Goal: Task Accomplishment & Management: Complete application form

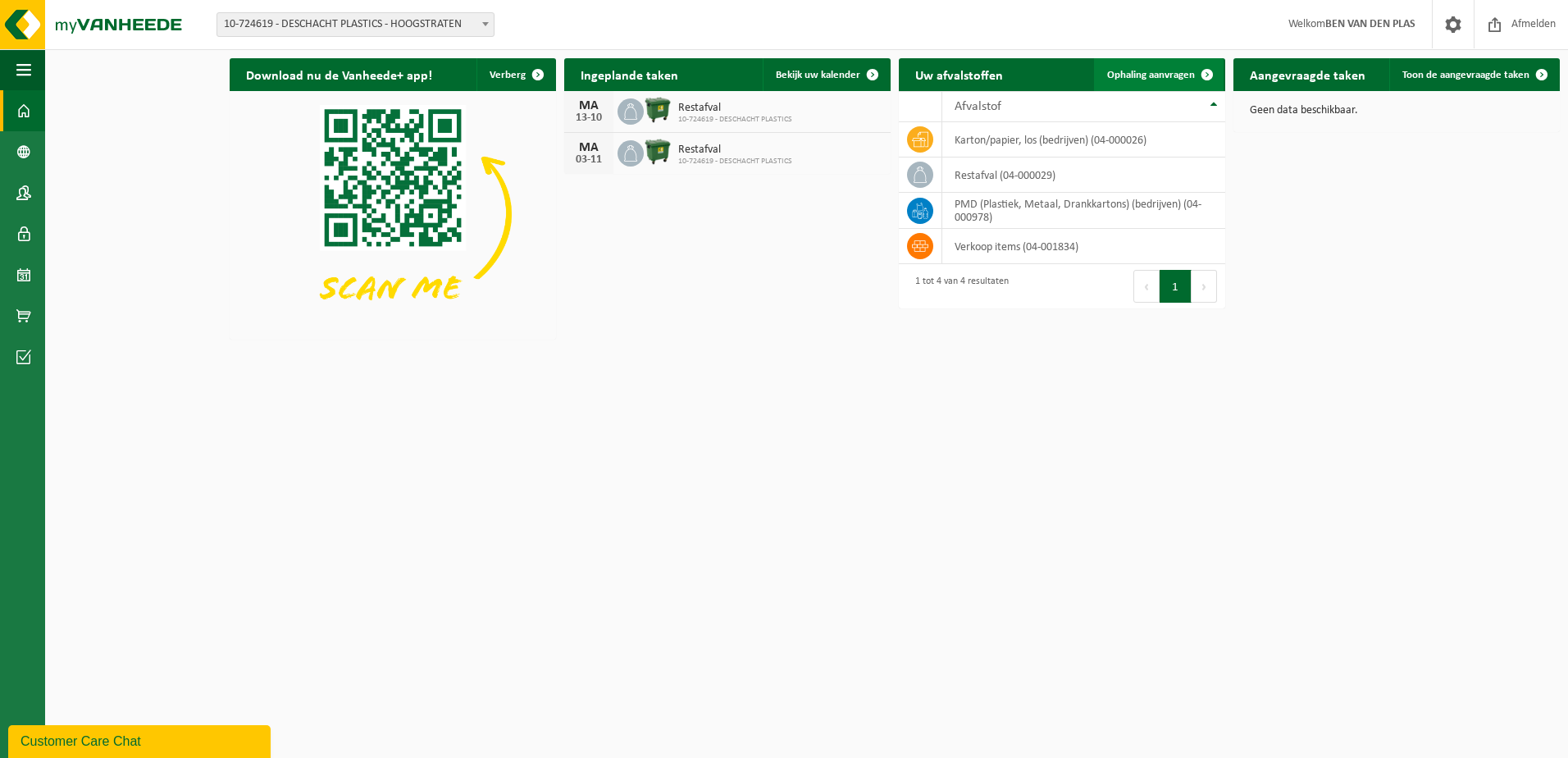
click at [1175, 76] on span "Ophaling aanvragen" at bounding box center [1151, 75] width 88 height 11
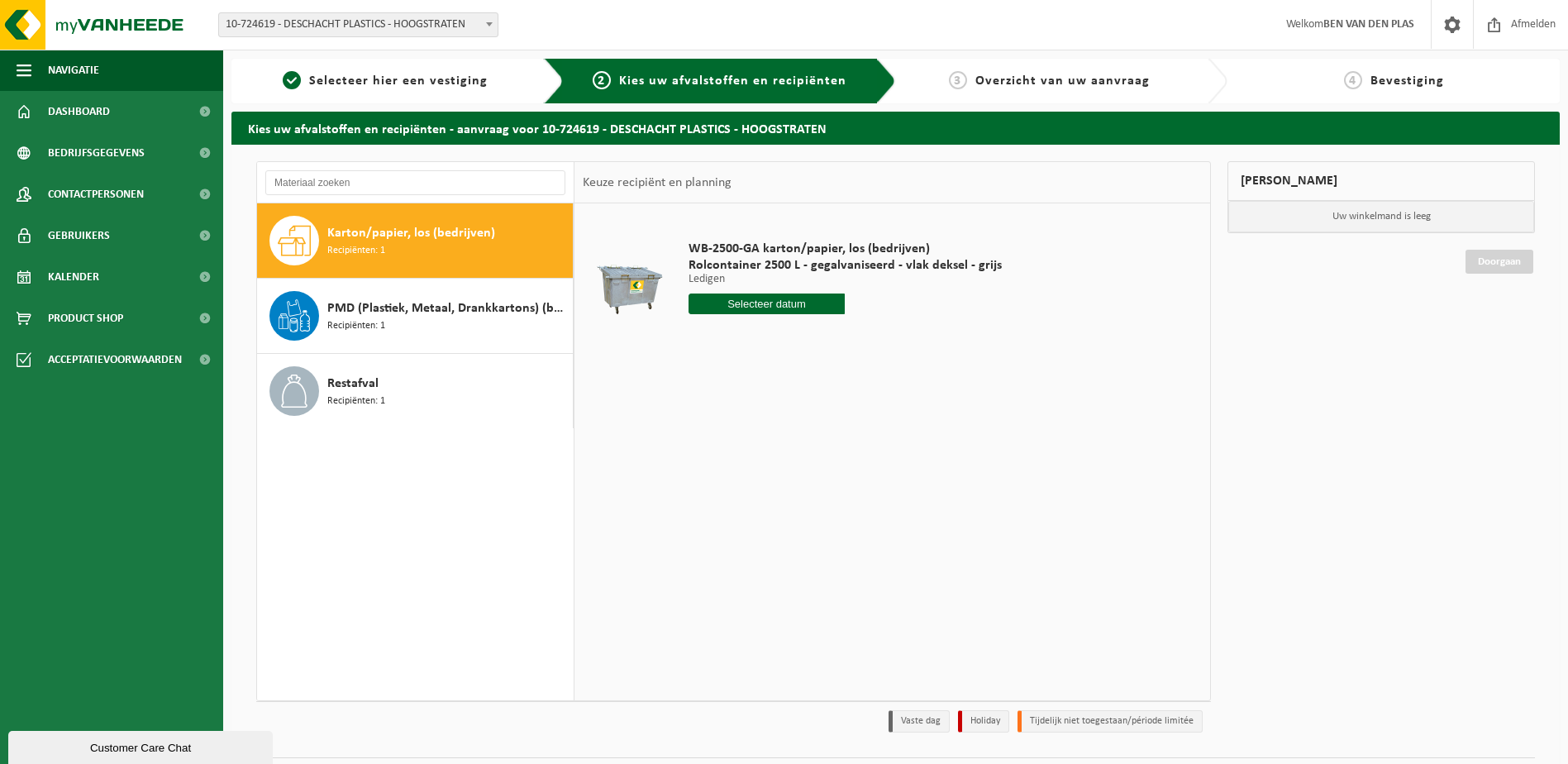
click at [759, 299] on input "text" at bounding box center [767, 303] width 157 height 20
click at [821, 444] on div "17" at bounding box center [820, 450] width 29 height 26
type input "Van 2025-10-17"
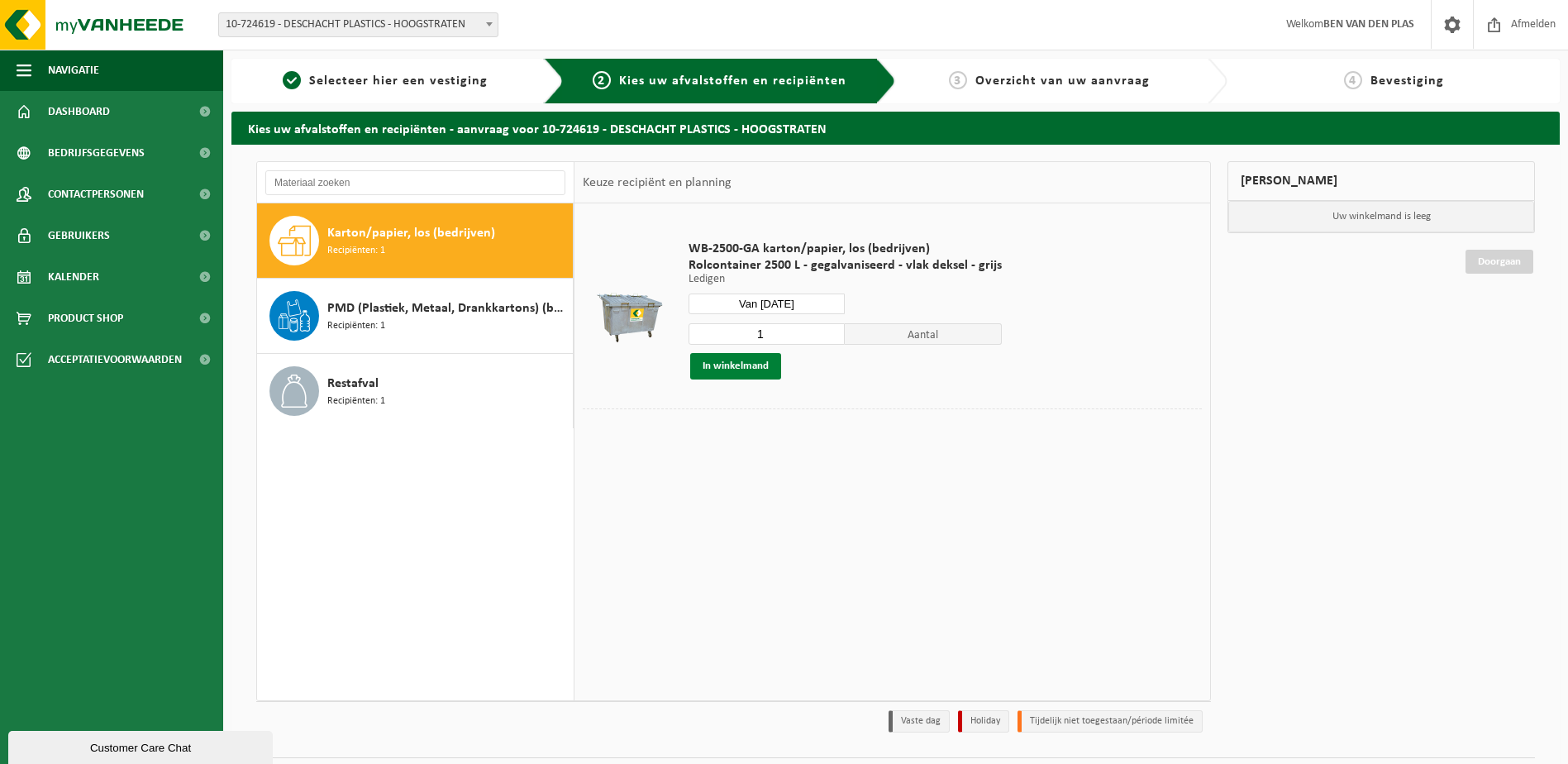
click at [735, 368] on button "In winkelmand" at bounding box center [735, 365] width 91 height 26
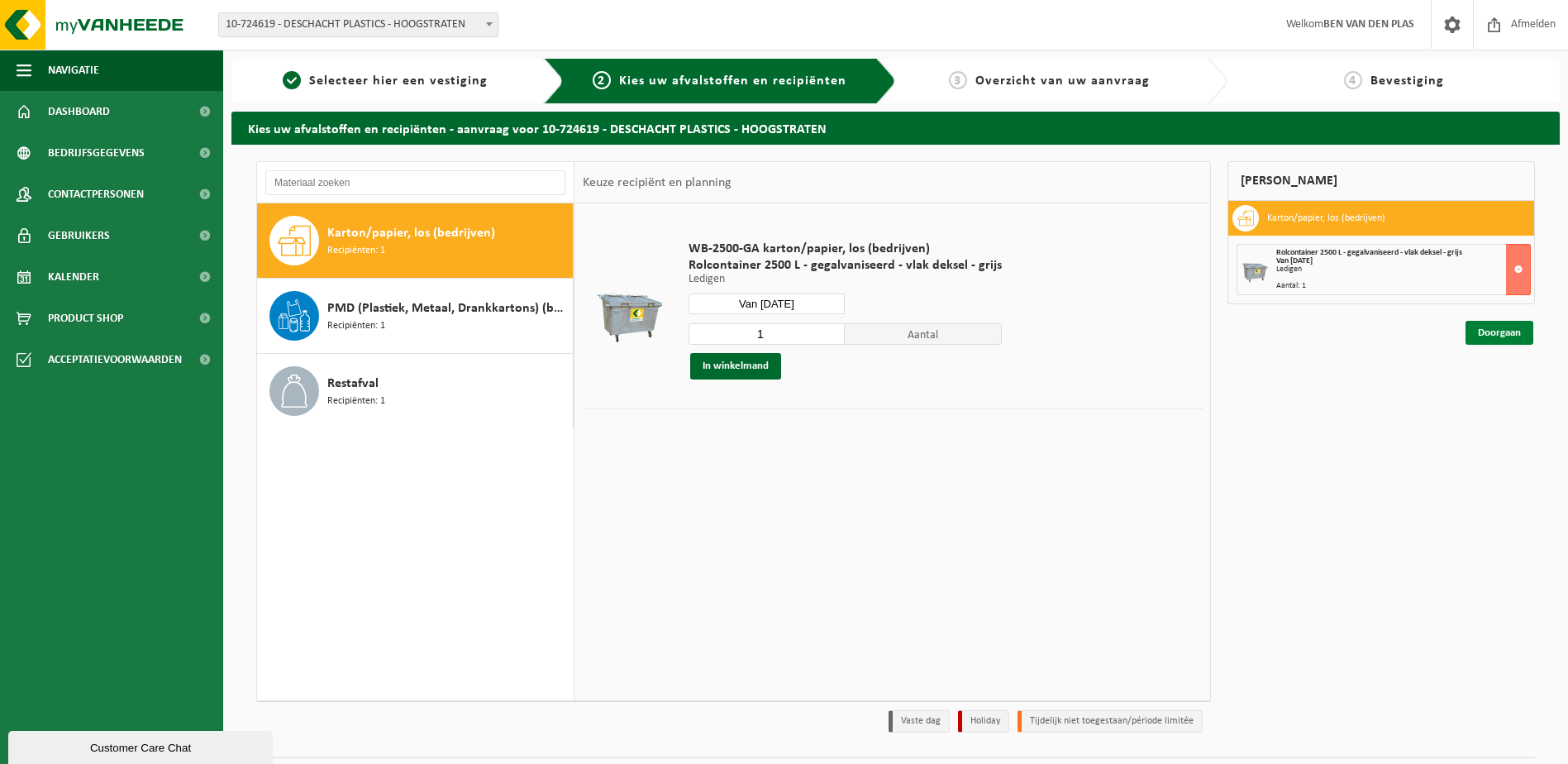
click at [1494, 334] on link "Doorgaan" at bounding box center [1500, 332] width 67 height 24
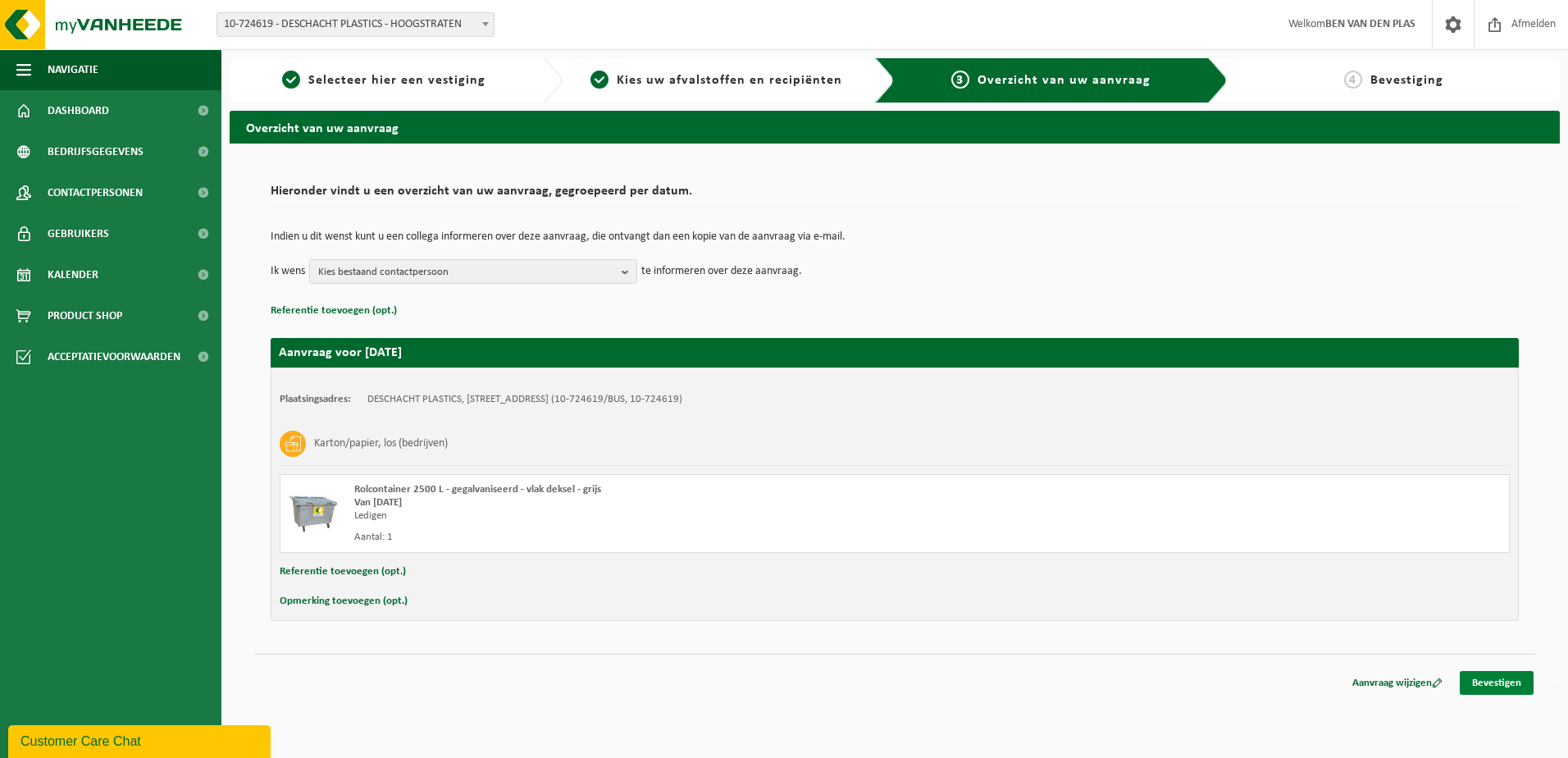
click at [1480, 682] on link "Bevestigen" at bounding box center [1496, 682] width 74 height 24
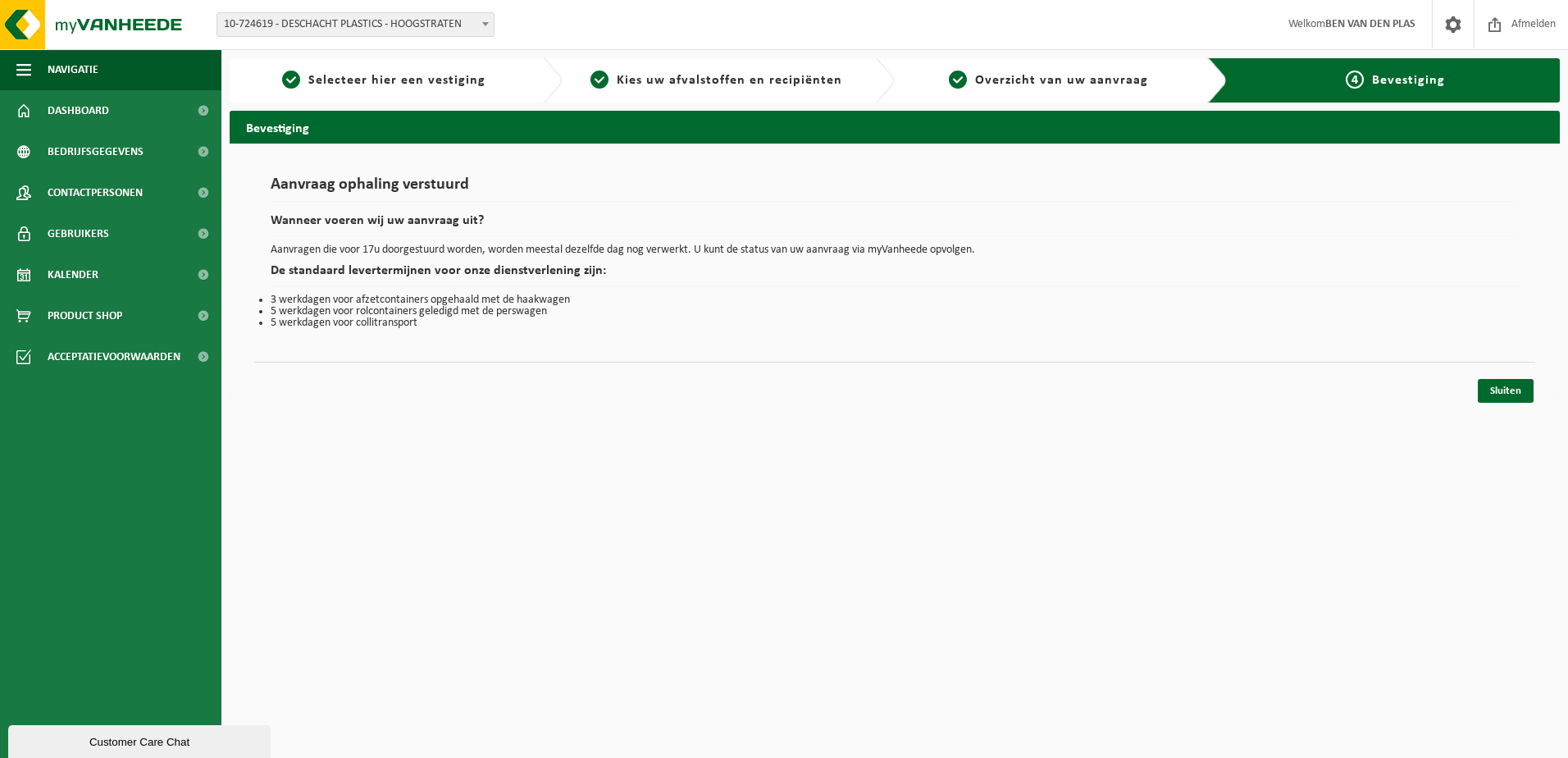
click at [160, 735] on div "Customer Care Chat" at bounding box center [139, 741] width 238 height 12
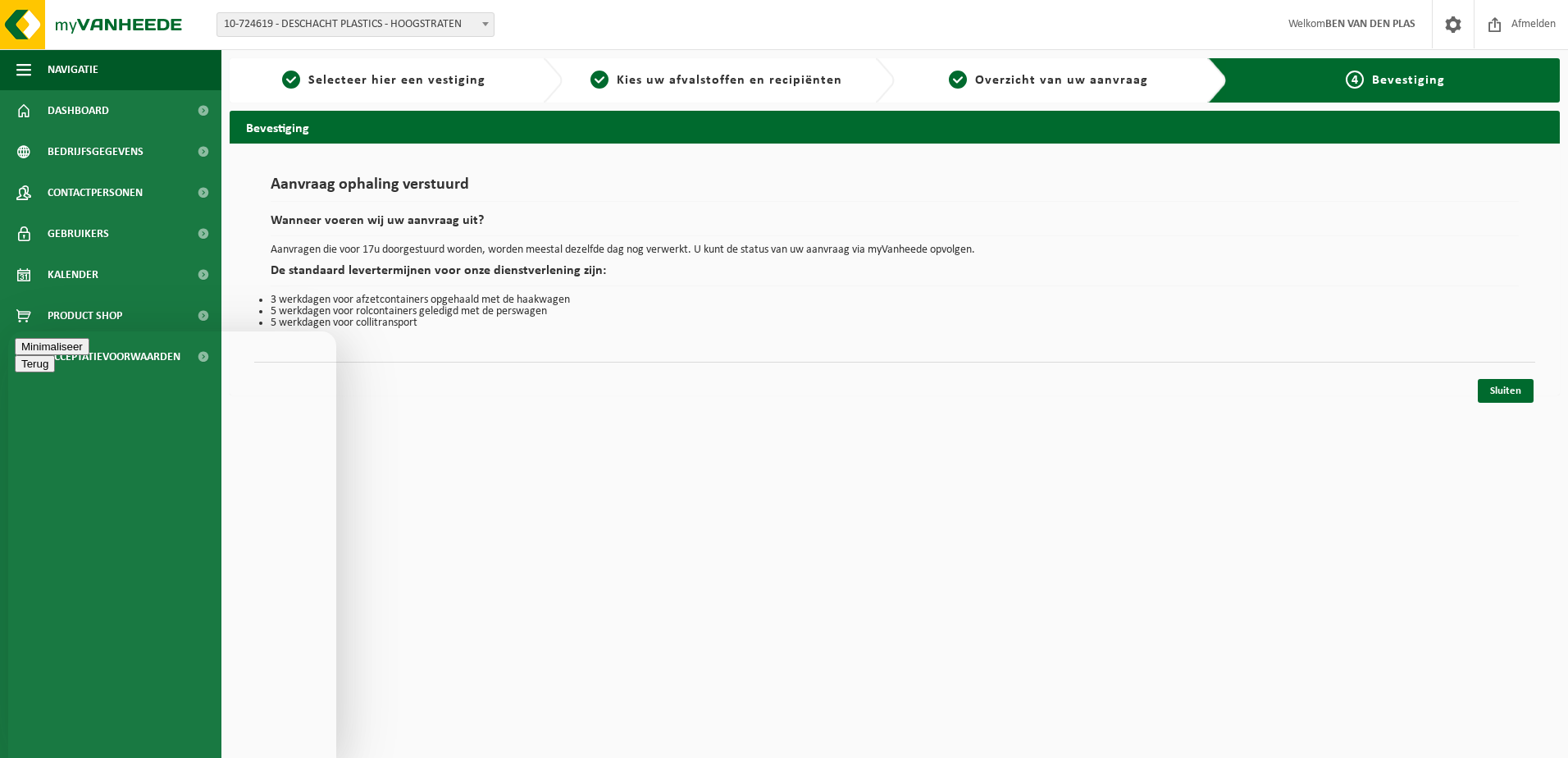
type textarea "plastiek groene bindbandjes bij welke ophaling mag dit mee?"
type textarea "wij hebben geen pmd ophaling."
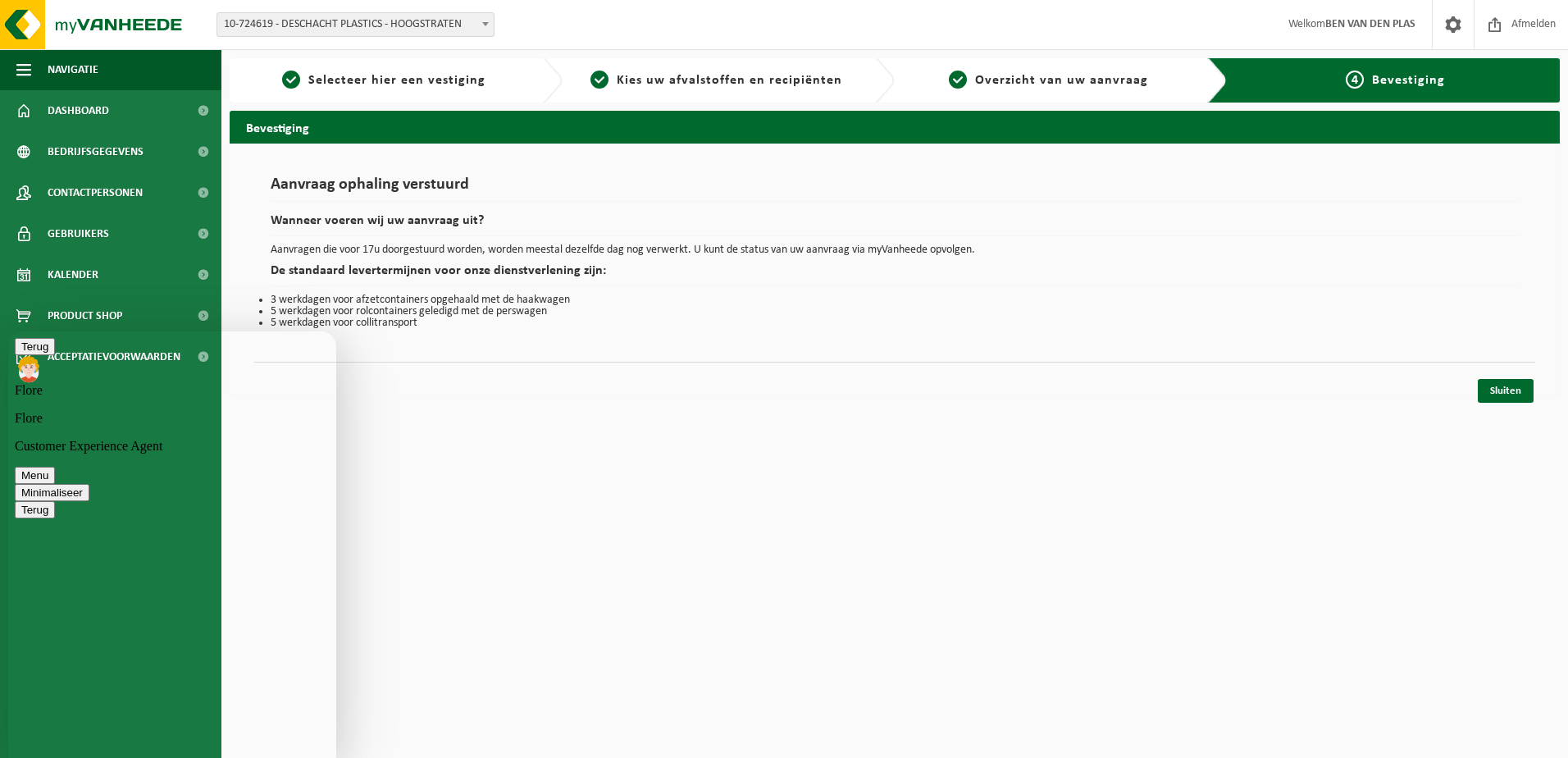
click at [465, 657] on html "Vestiging: 10-724619 - DESCHACHT PLASTICS - HOOGSTRATEN 10-724619 - DESCHACHT P…" at bounding box center [784, 379] width 1568 height 758
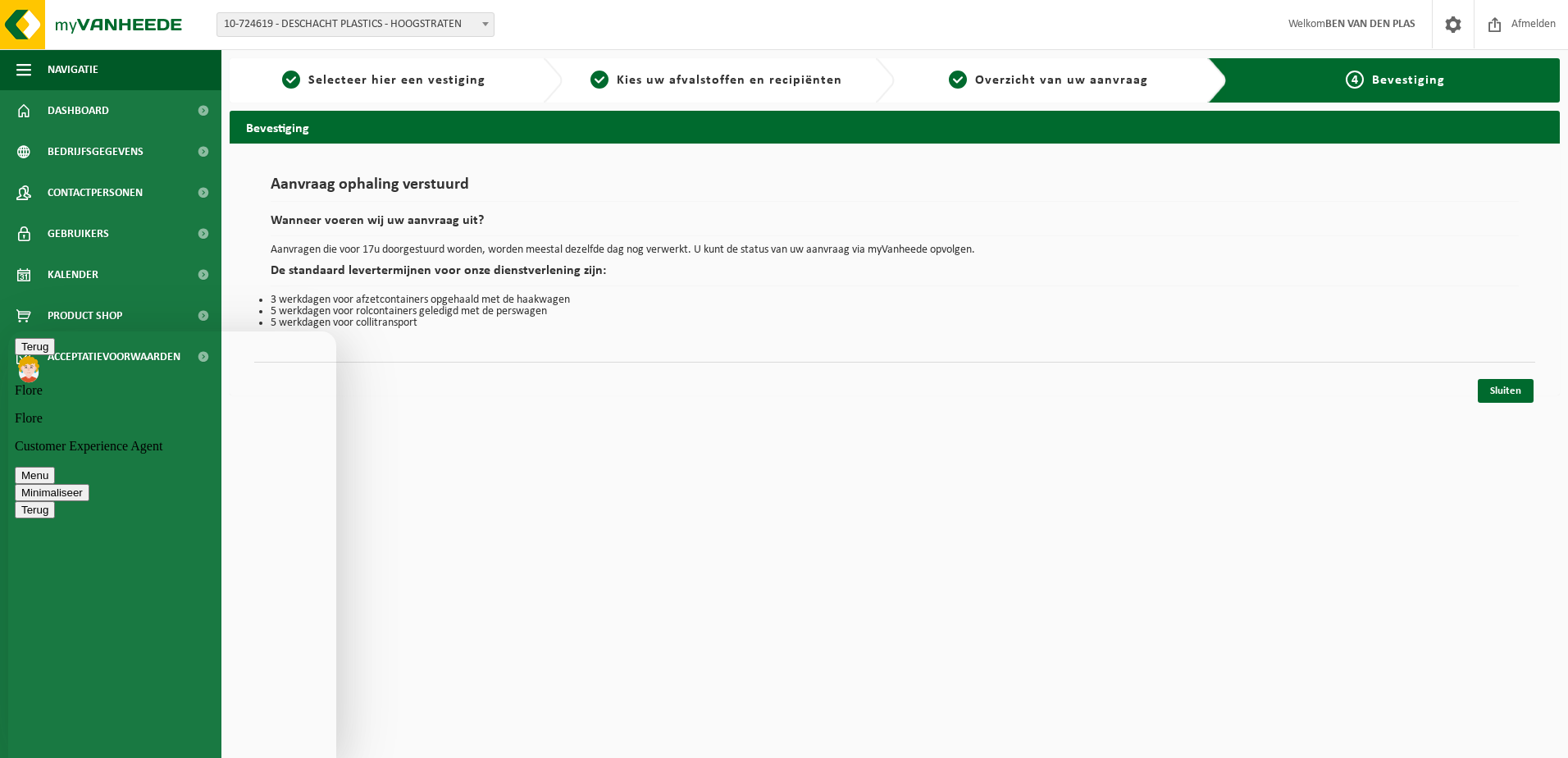
type textarea "??"
